Goal: Use online tool/utility

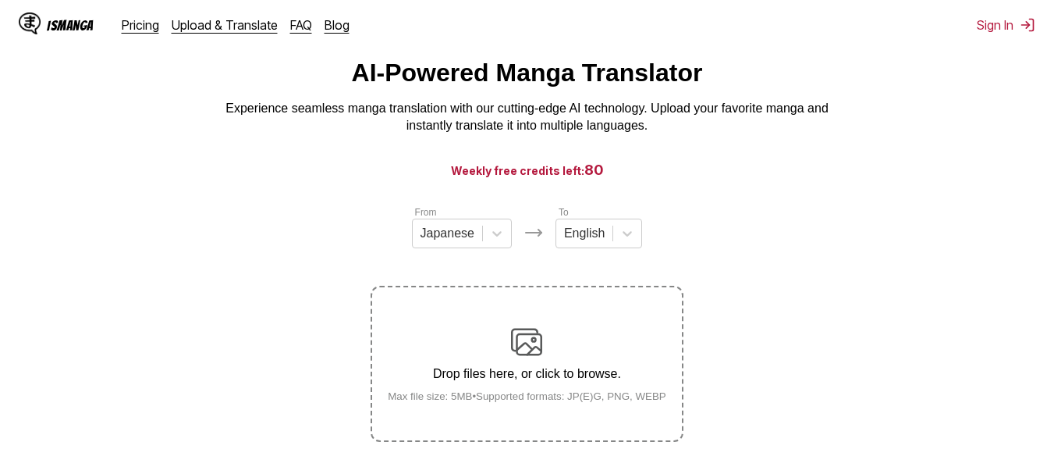
scroll to position [201, 0]
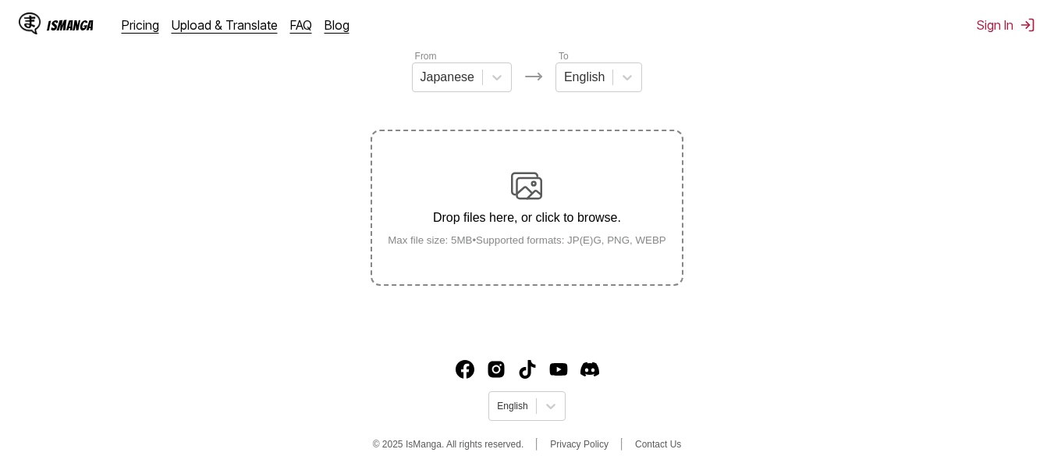
click at [549, 242] on small "Max file size: 5MB • Supported formats: JP(E)G, PNG, WEBP" at bounding box center [527, 240] width 304 height 12
click at [0, 0] on input "Drop files here, or click to browse. Max file size: 5MB • Supported formats: JP…" at bounding box center [0, 0] width 0 height 0
click at [788, 231] on section "From Japanese To English Drop files here, or click to browse. Max file size: 5M…" at bounding box center [526, 166] width 1029 height 237
click at [807, 343] on footer "English © 2025 IsManga. All rights reserved. Privacy Policy Contact Us" at bounding box center [527, 407] width 1054 height 133
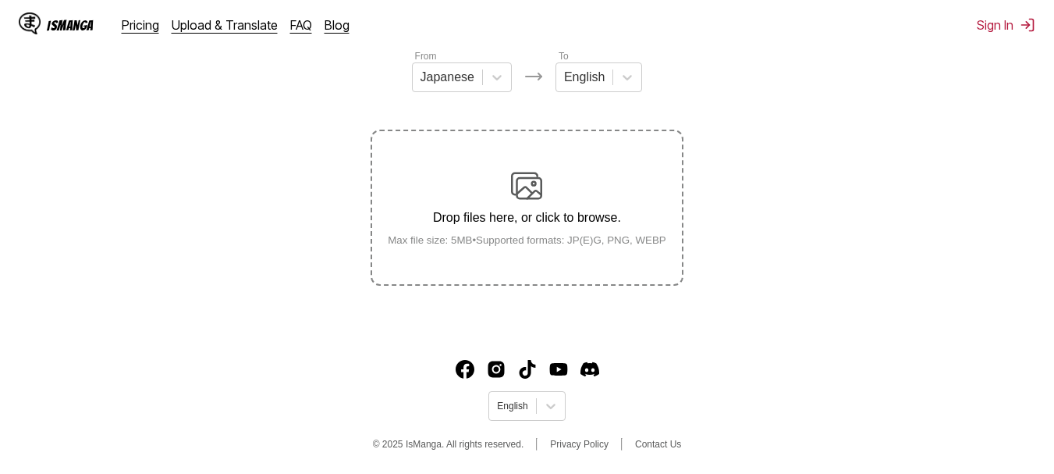
scroll to position [0, 0]
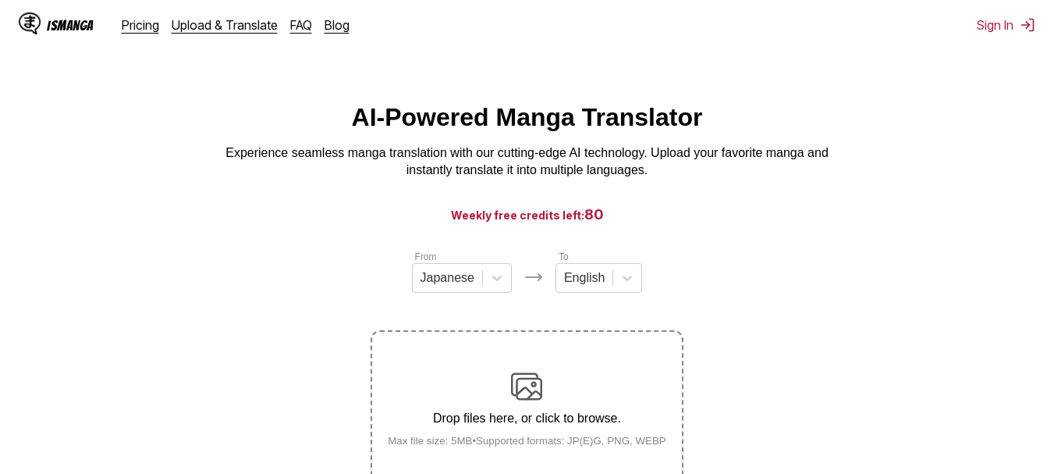
click at [51, 23] on div "IsManga" at bounding box center [70, 25] width 47 height 15
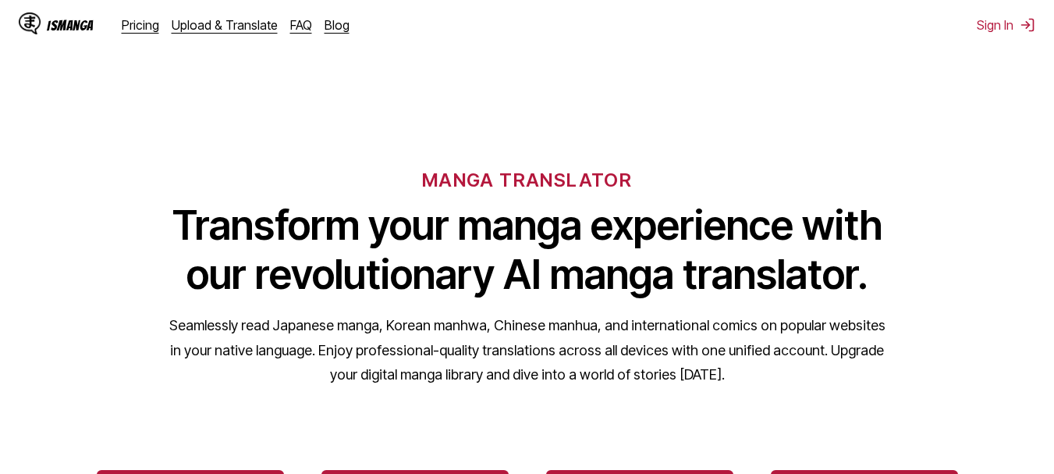
scroll to position [312, 0]
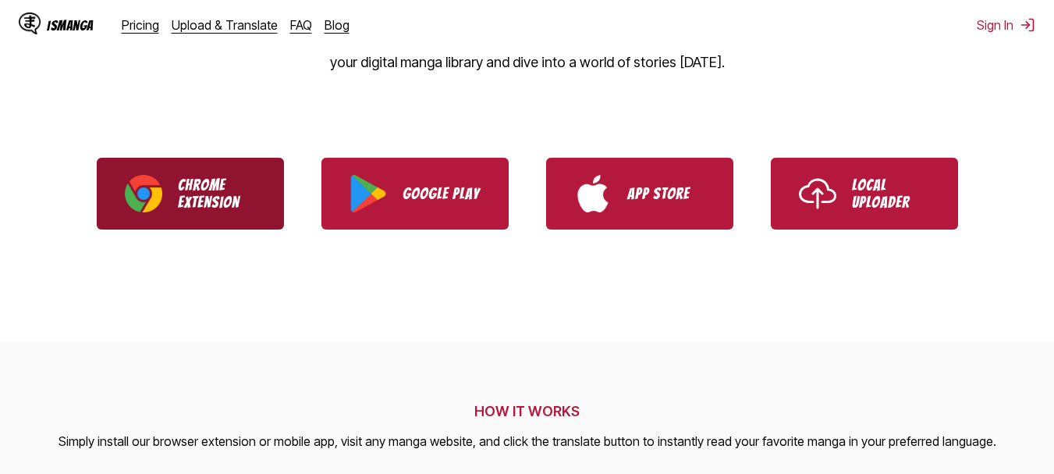
click at [218, 189] on p "Chrome Extension" at bounding box center [217, 193] width 78 height 34
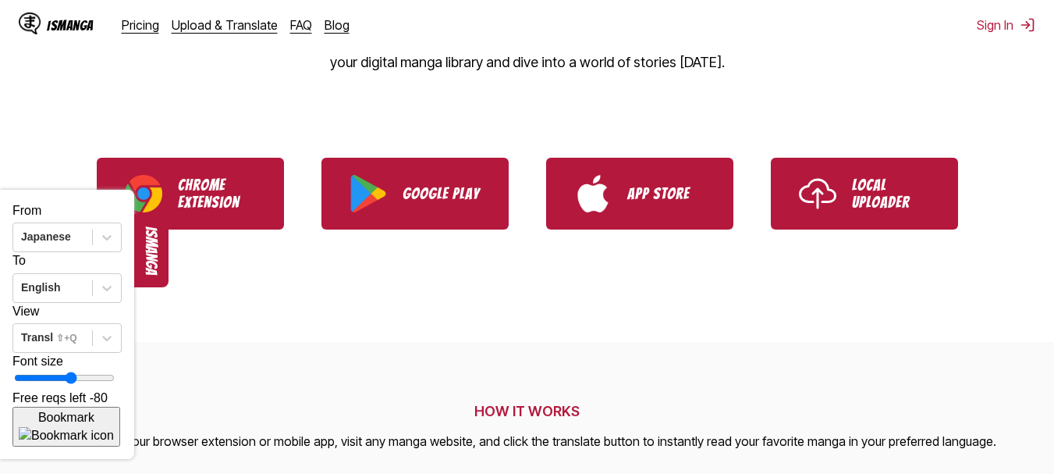
scroll to position [312, 0]
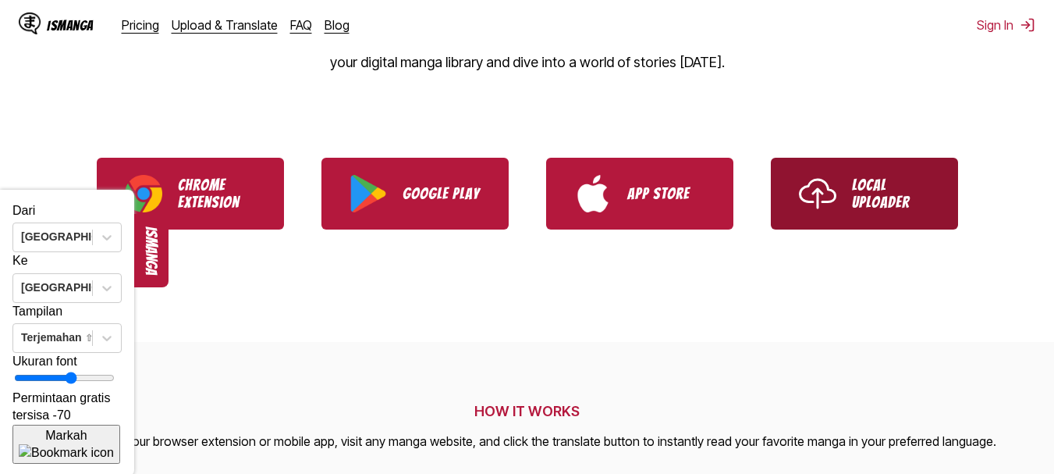
click at [846, 204] on link "Local Uploader" at bounding box center [864, 194] width 187 height 72
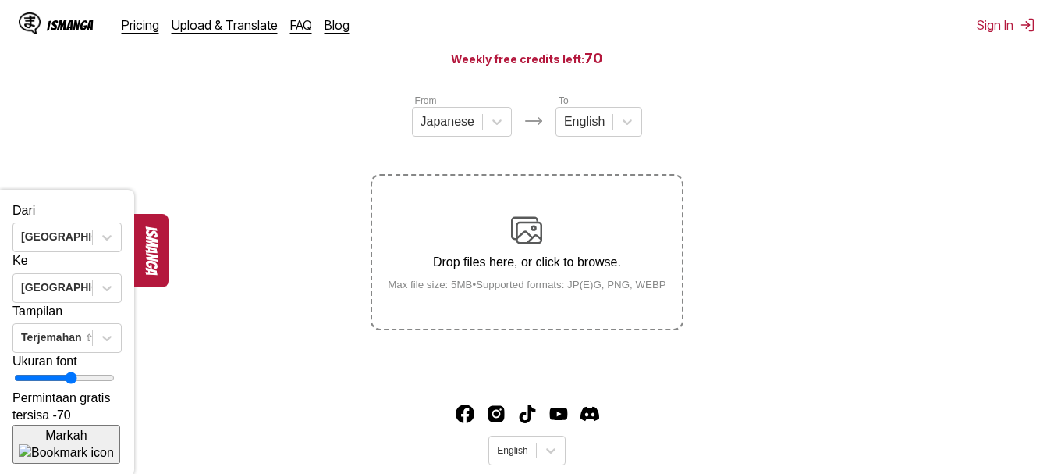
click at [987, 101] on section "From Japanese To English Drop files here, or click to browse. Max file size: 5M…" at bounding box center [526, 211] width 1029 height 237
